Goal: Communication & Community: Answer question/provide support

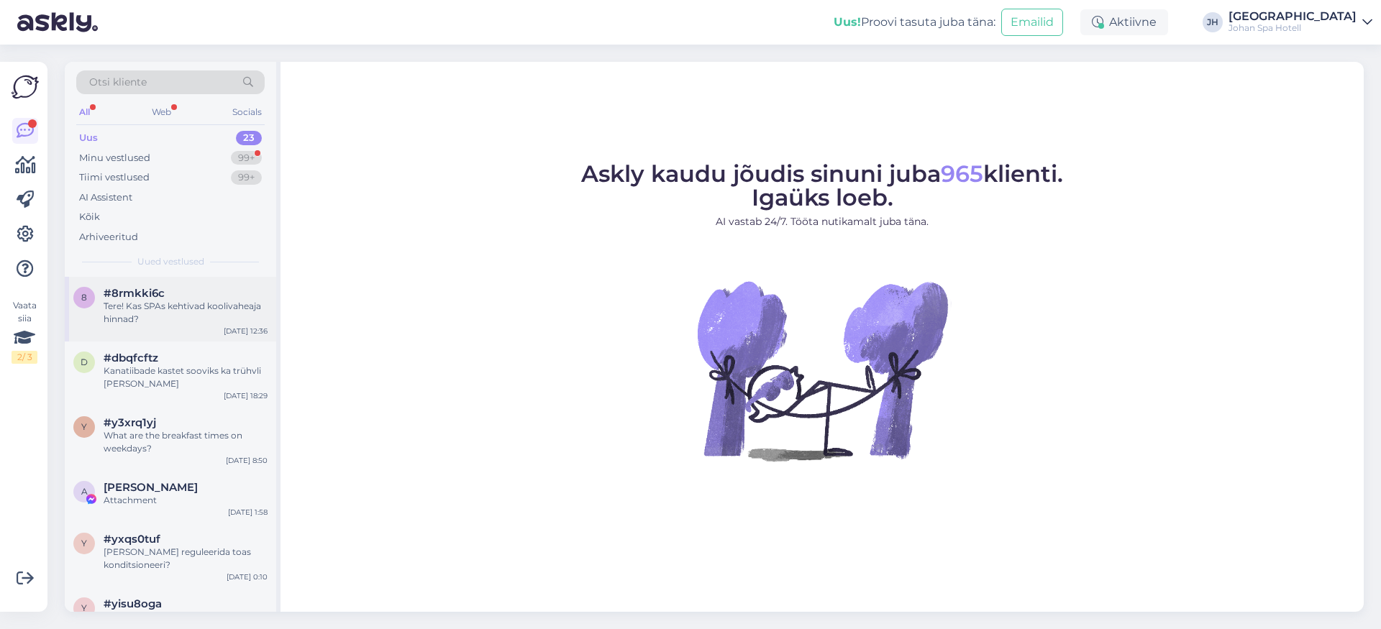
click at [156, 324] on div "8 #8rmkki6c Tere! Kas SPAs kehtivad koolivaheaja hinnad? [DATE] 12:36" at bounding box center [170, 309] width 211 height 65
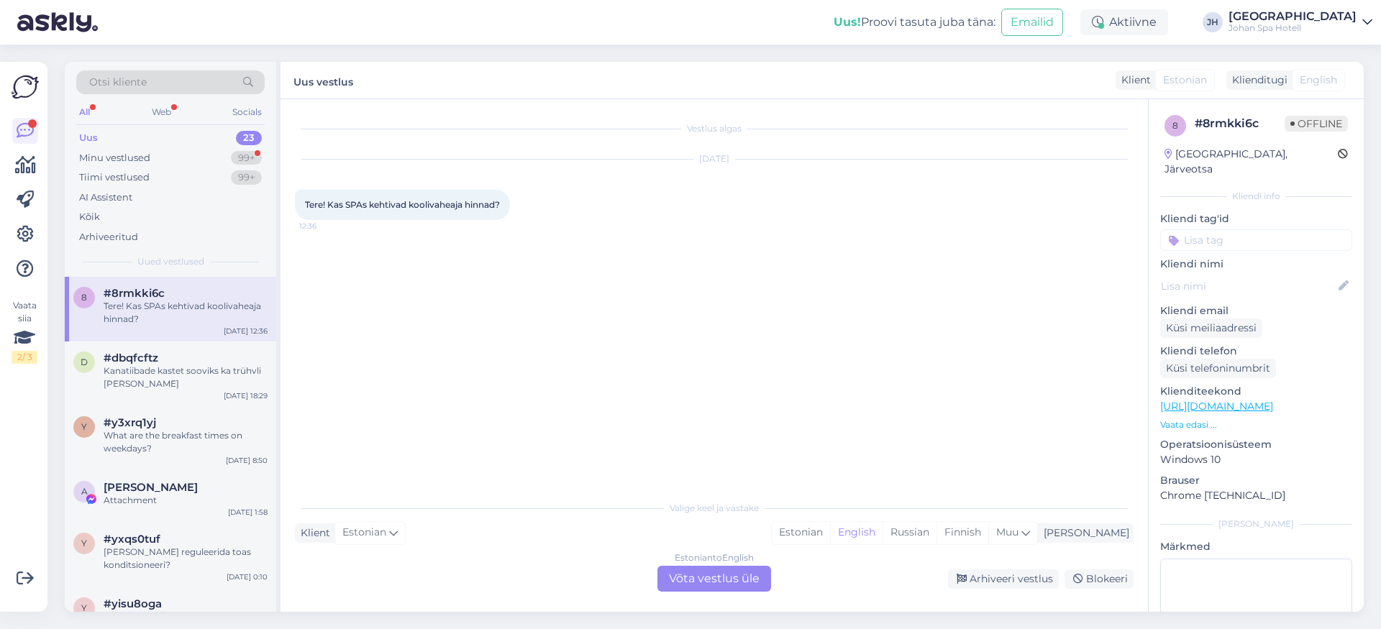
click at [745, 587] on div "Estonian to English Võta vestlus üle" at bounding box center [715, 579] width 114 height 26
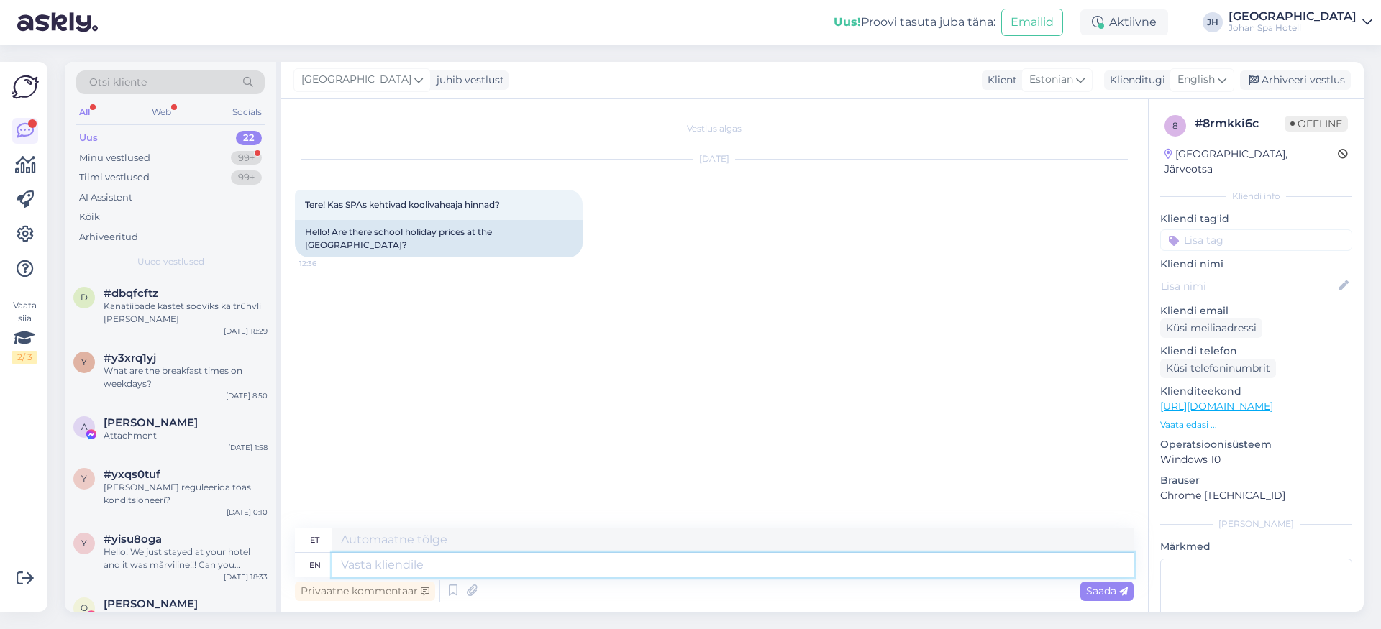
click at [435, 568] on textarea at bounding box center [732, 565] width 801 height 24
type textarea "Hello,"
type textarea "Tere,"
type textarea "Hello, we"
type textarea "Tere, me"
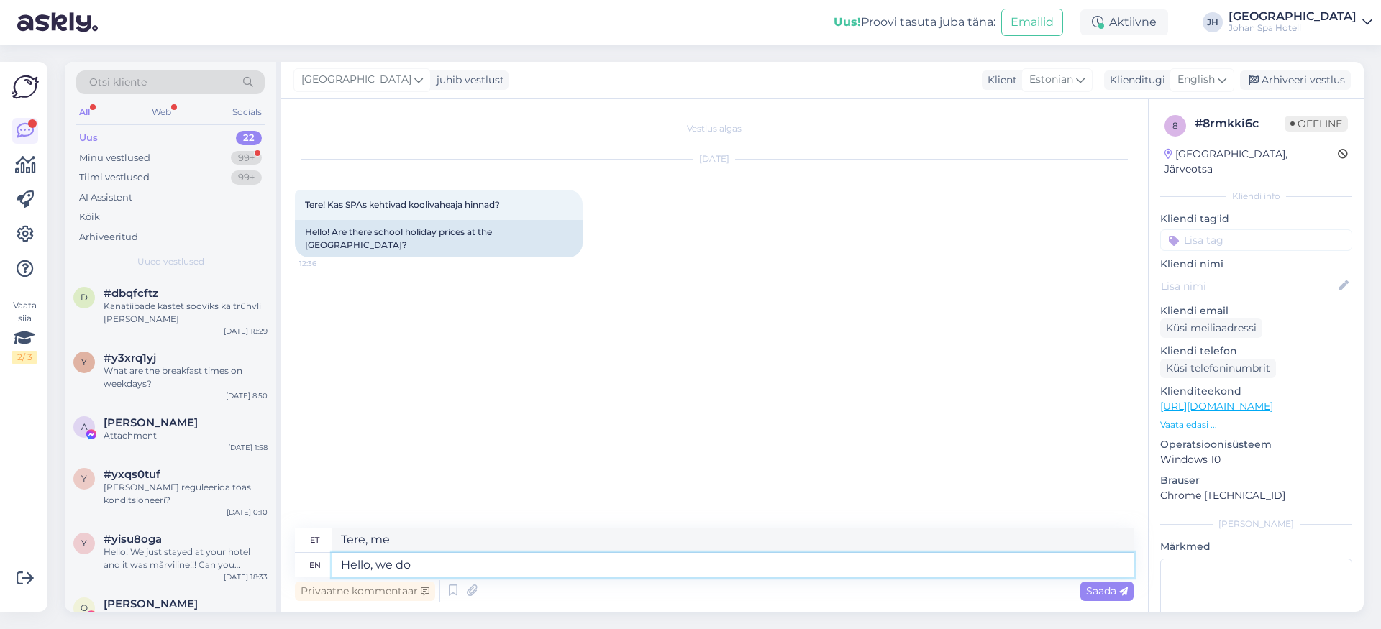
type textarea "Hello, we do n"
type textarea "Tere, me teeme"
type textarea "Hello, we do not"
type textarea "Tere, [PERSON_NAME] ole"
type textarea "Hello, we do not hav"
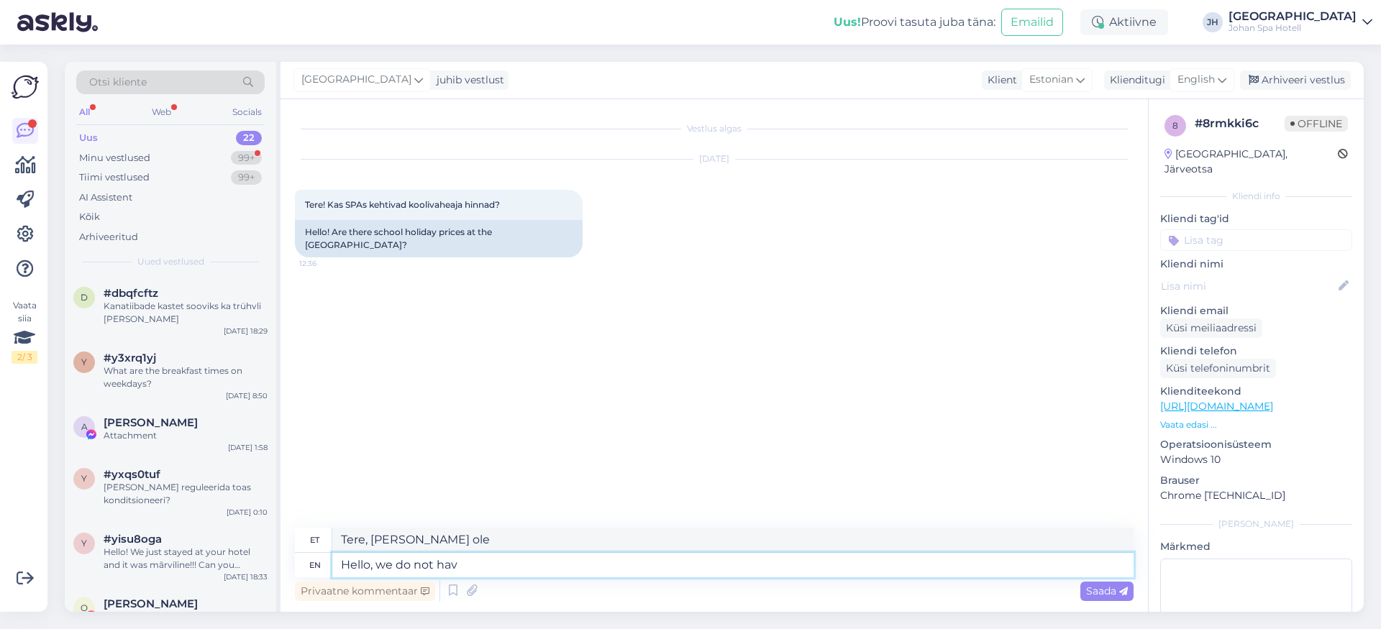
type textarea "Tere, me ei h"
type textarea "Hello, we do not have"
type textarea "Tere, [PERSON_NAME] ole"
type textarea "Hello, we do not have school"
type textarea "Tere, meil pole kooli"
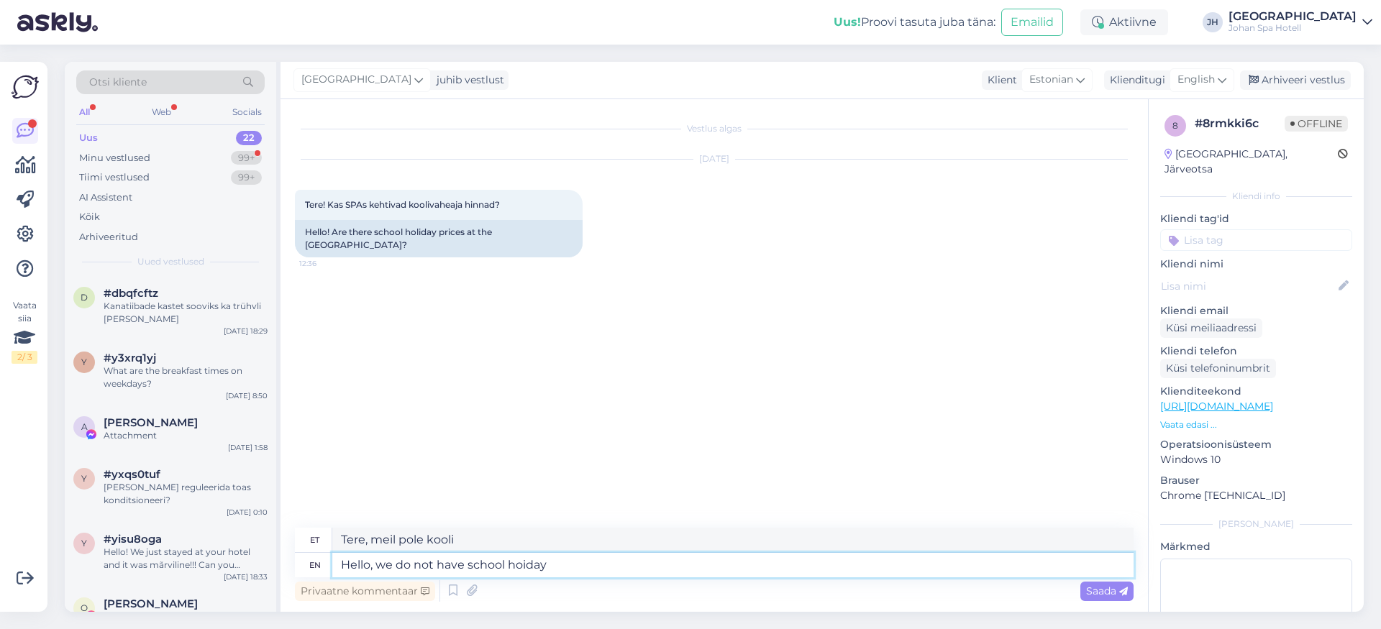
type textarea "Hello, we do not have school hoiday"
type textarea "Tere, [PERSON_NAME] ole koolivaheaega"
type textarea "Hello, we do not have school hoiday prices"
type textarea "Tere, [PERSON_NAME] ole koolivaheaja [DEMOGRAPHIC_DATA]."
click at [523, 565] on textarea "Hello, we do not have school hoiday prices" at bounding box center [732, 565] width 801 height 24
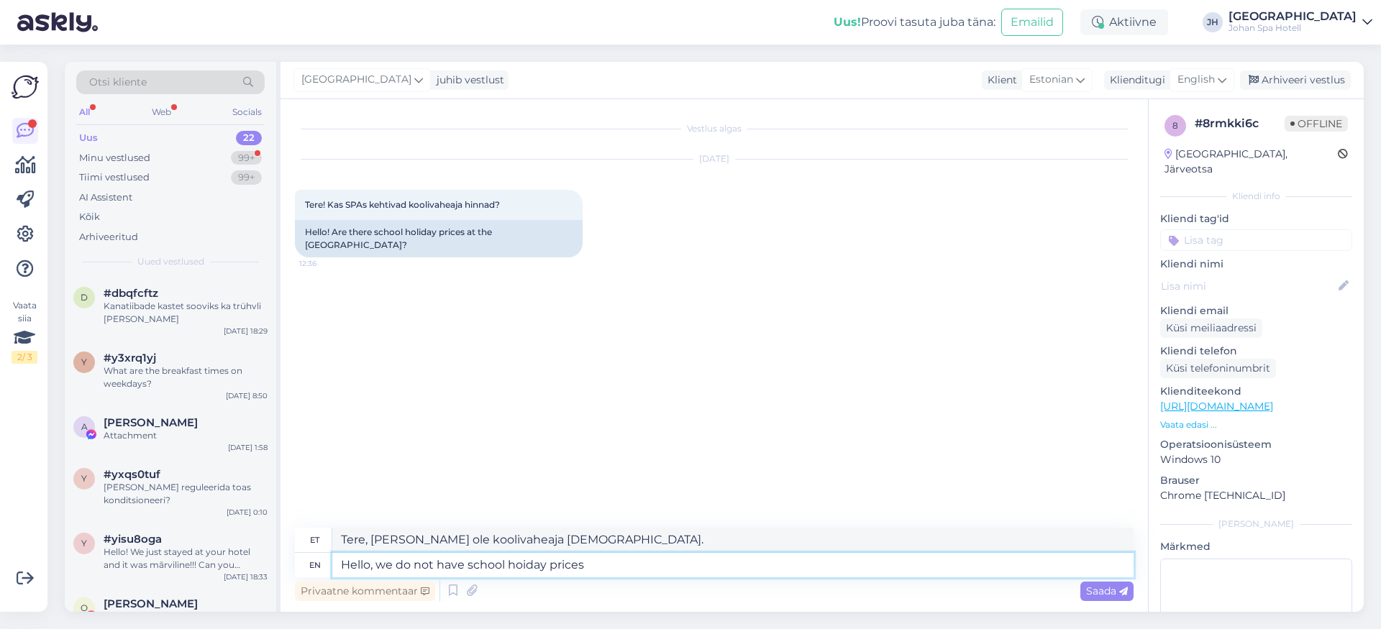
type textarea "Hello, we do not have school holiday prices"
type textarea "Tere, [PERSON_NAME] ole koolivaheaegade [DEMOGRAPHIC_DATA]"
click at [630, 568] on textarea "Hello, we do not have school holiday prices" at bounding box center [732, 565] width 801 height 24
type textarea "Hello, we do not have school holiday prices."
type textarea "Tere, [PERSON_NAME] ole koolivaheaegade [DEMOGRAPHIC_DATA]."
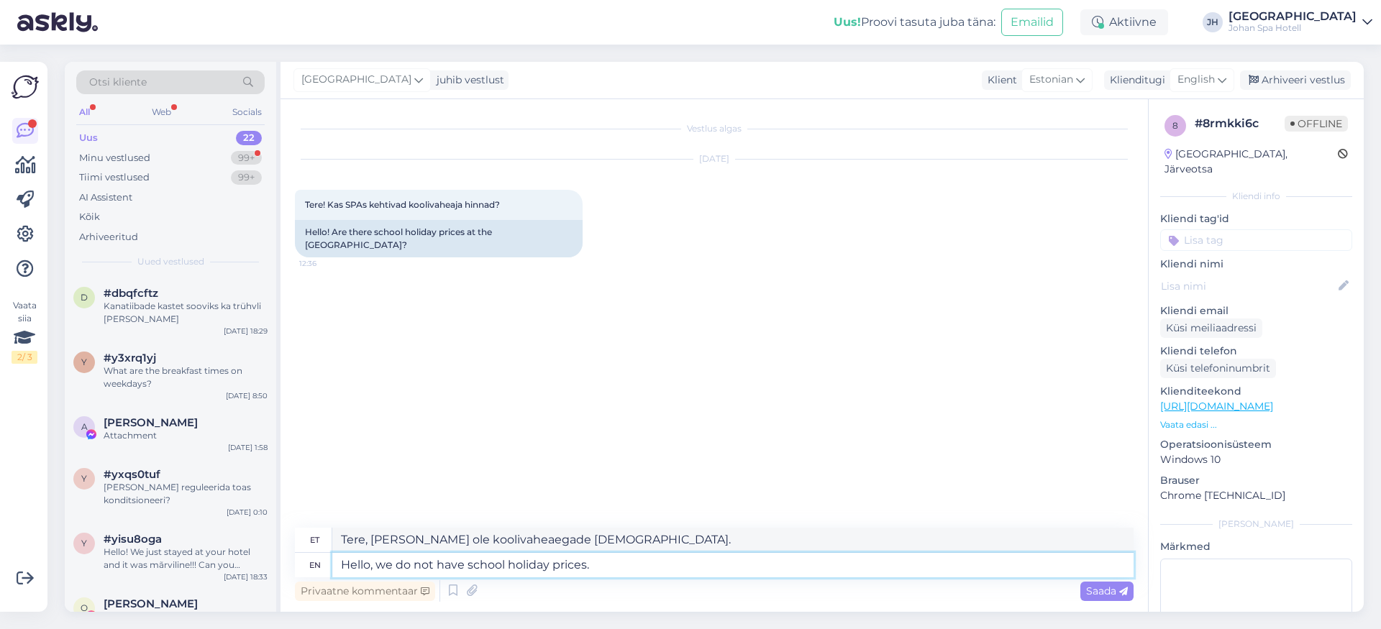
paste textarea "[URL][DOMAIN_NAME]"
type textarea "Hello, we do not have school holiday prices.[URL][DOMAIN_NAME]"
type textarea "Tere, [PERSON_NAME] ole koolivaheaegade prices.[URL][DOMAIN_NAME]"
click at [589, 567] on textarea "Hello, we do not have school holiday prices.[URL][DOMAIN_NAME]" at bounding box center [732, 565] width 801 height 24
type textarea "Hello, we do not have school holiday prices. [URL][DOMAIN_NAME]"
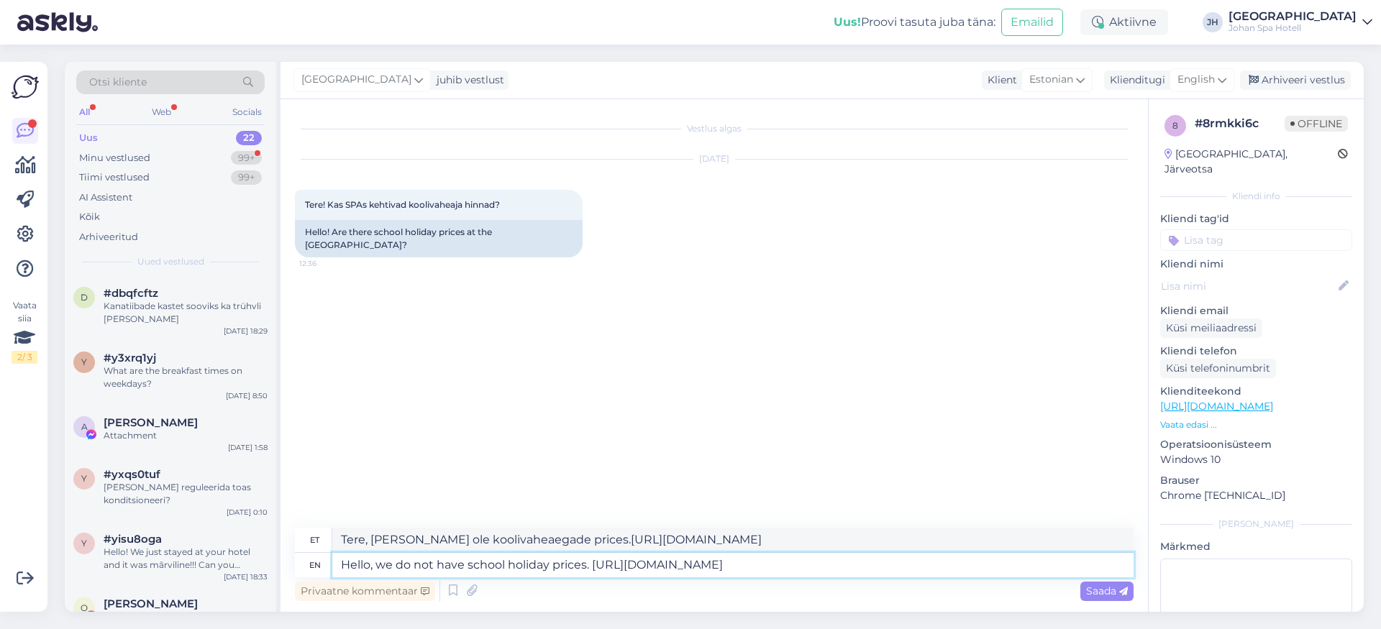
type textarea "Tere, [PERSON_NAME] ole koolivaheaegade [DEMOGRAPHIC_DATA] [URL][DOMAIN_NAME]"
type textarea "Hello, we do not have school holiday prices. [URL][DOMAIN_NAME]"
click at [1084, 595] on div "Saada" at bounding box center [1107, 591] width 53 height 19
